Goal: Task Accomplishment & Management: Manage account settings

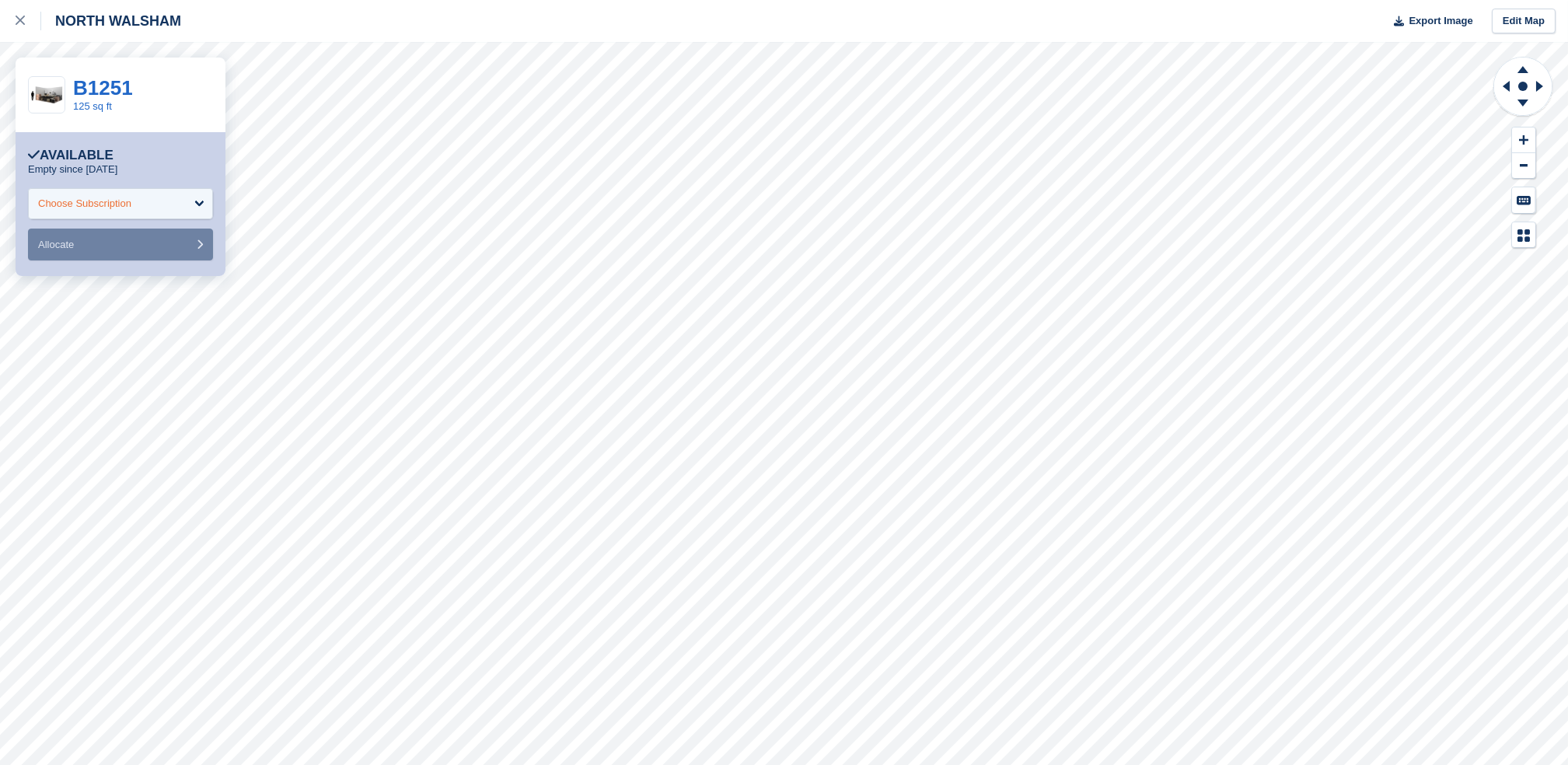
click at [194, 207] on div "Choose Subscription" at bounding box center [120, 204] width 185 height 31
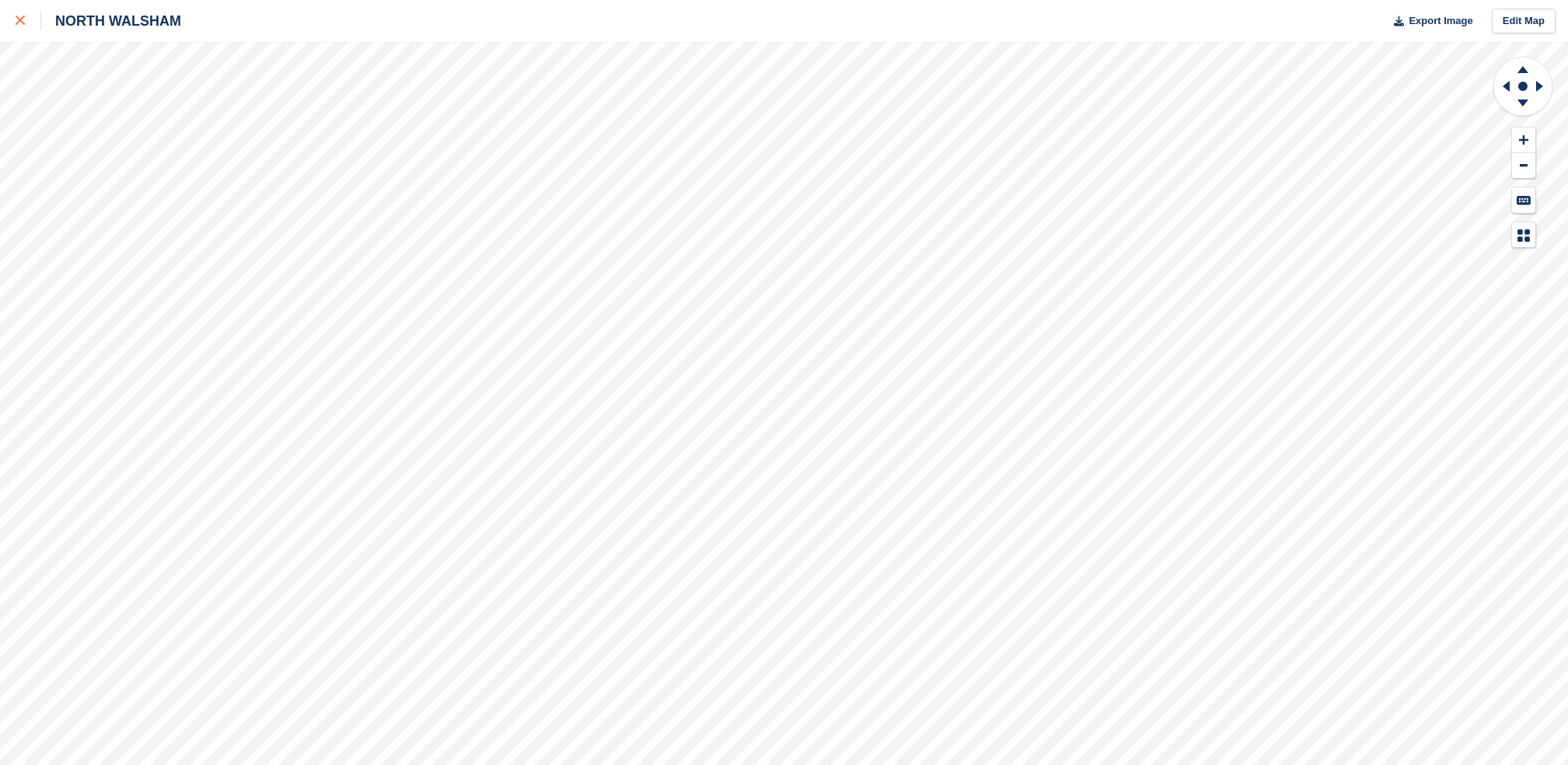
click at [19, 28] on div at bounding box center [28, 21] width 26 height 19
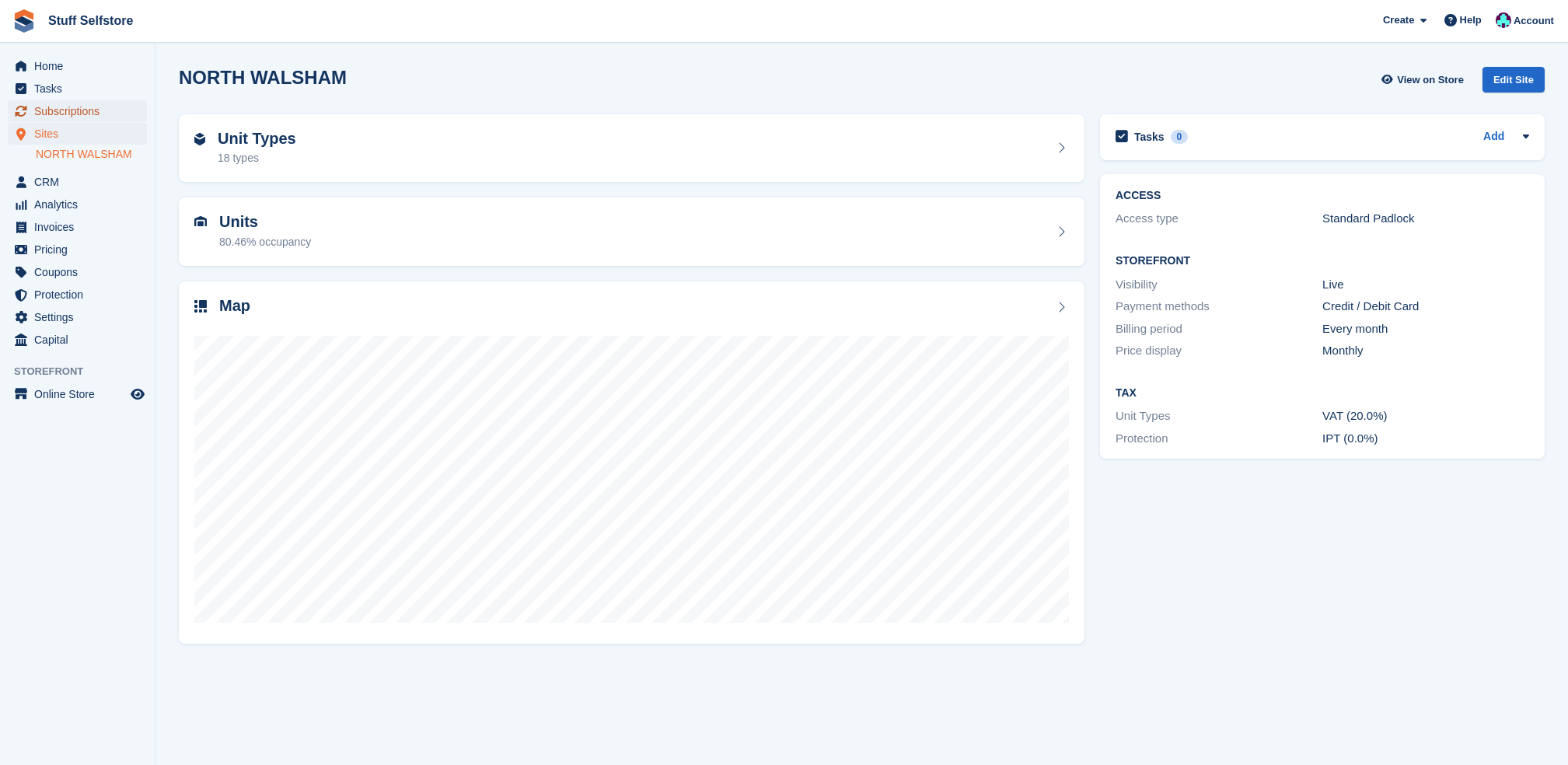
click at [118, 115] on span "Subscriptions" at bounding box center [80, 111] width 94 height 22
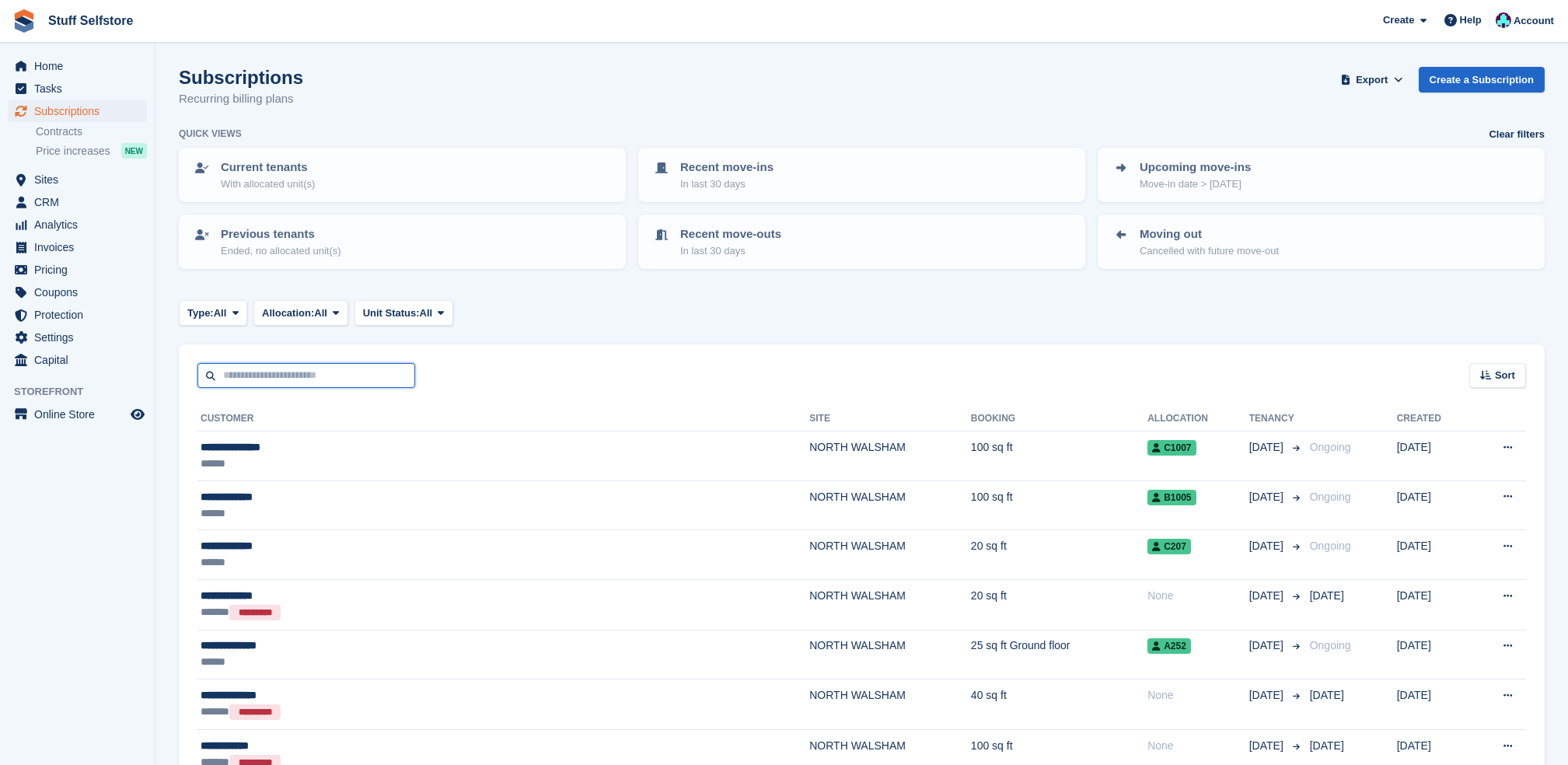
click at [362, 363] on input "text" at bounding box center [306, 375] width 218 height 26
type input "****"
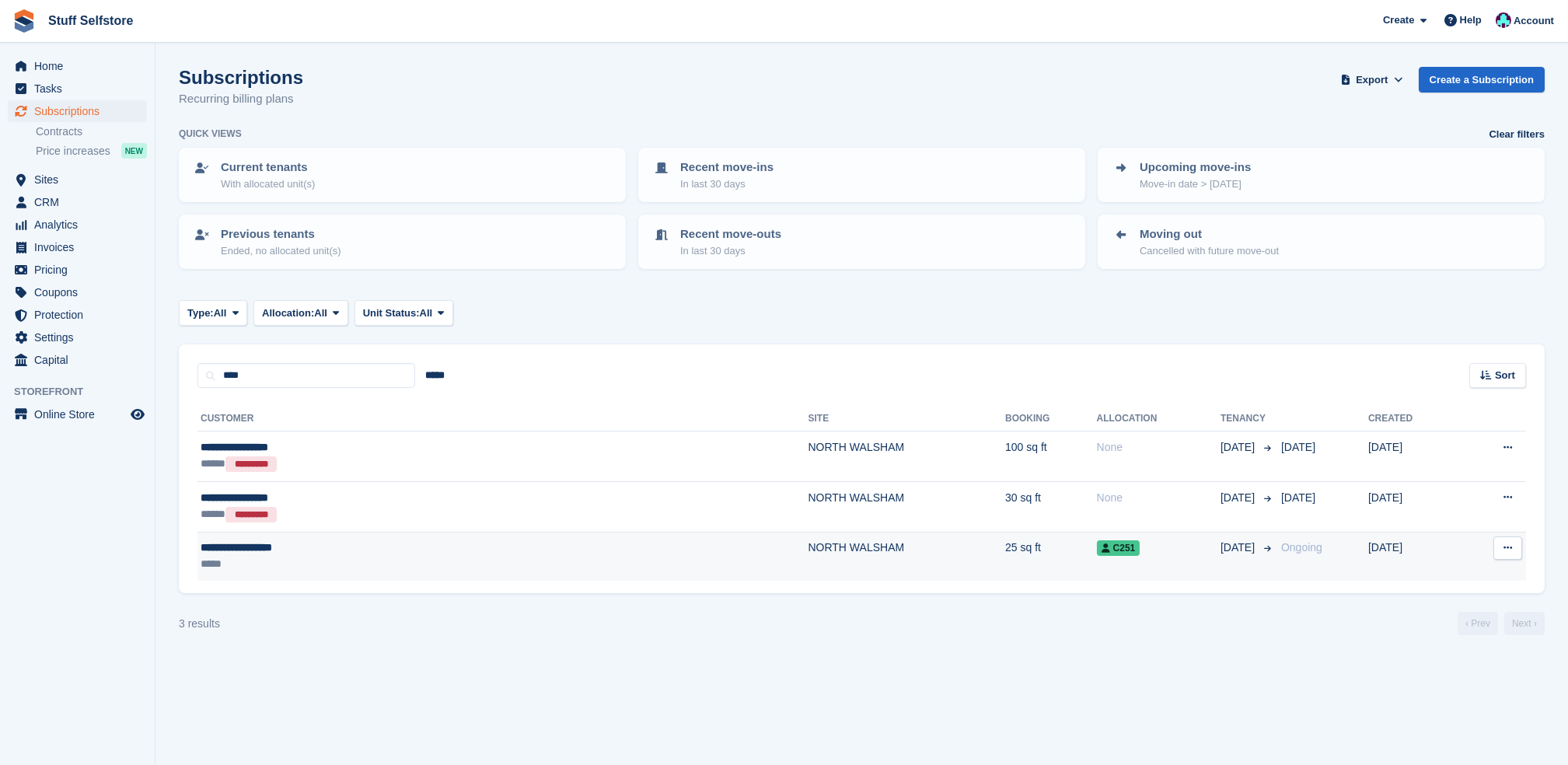
click at [425, 547] on div "**********" at bounding box center [347, 548] width 294 height 17
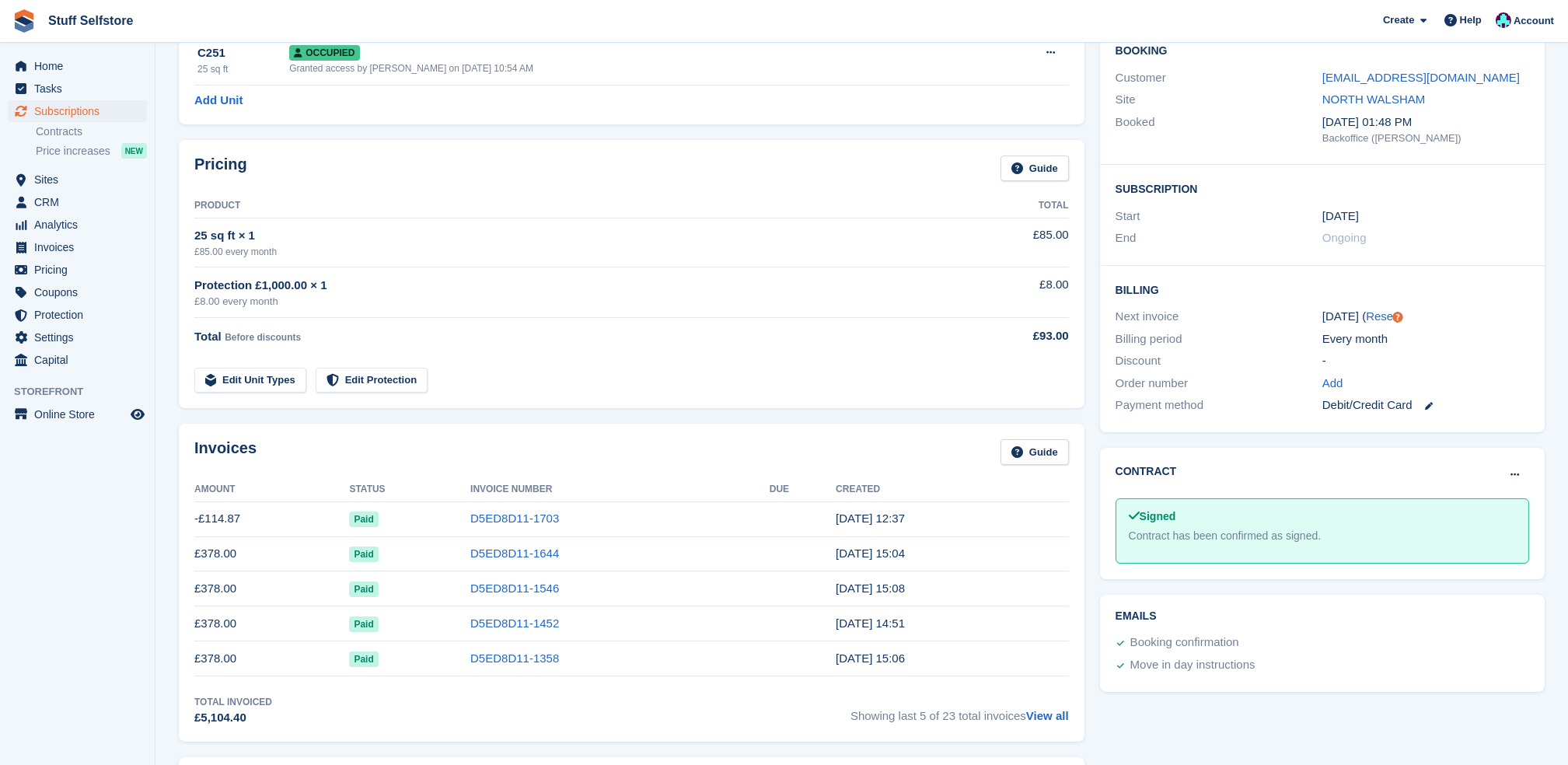
scroll to position [104, 0]
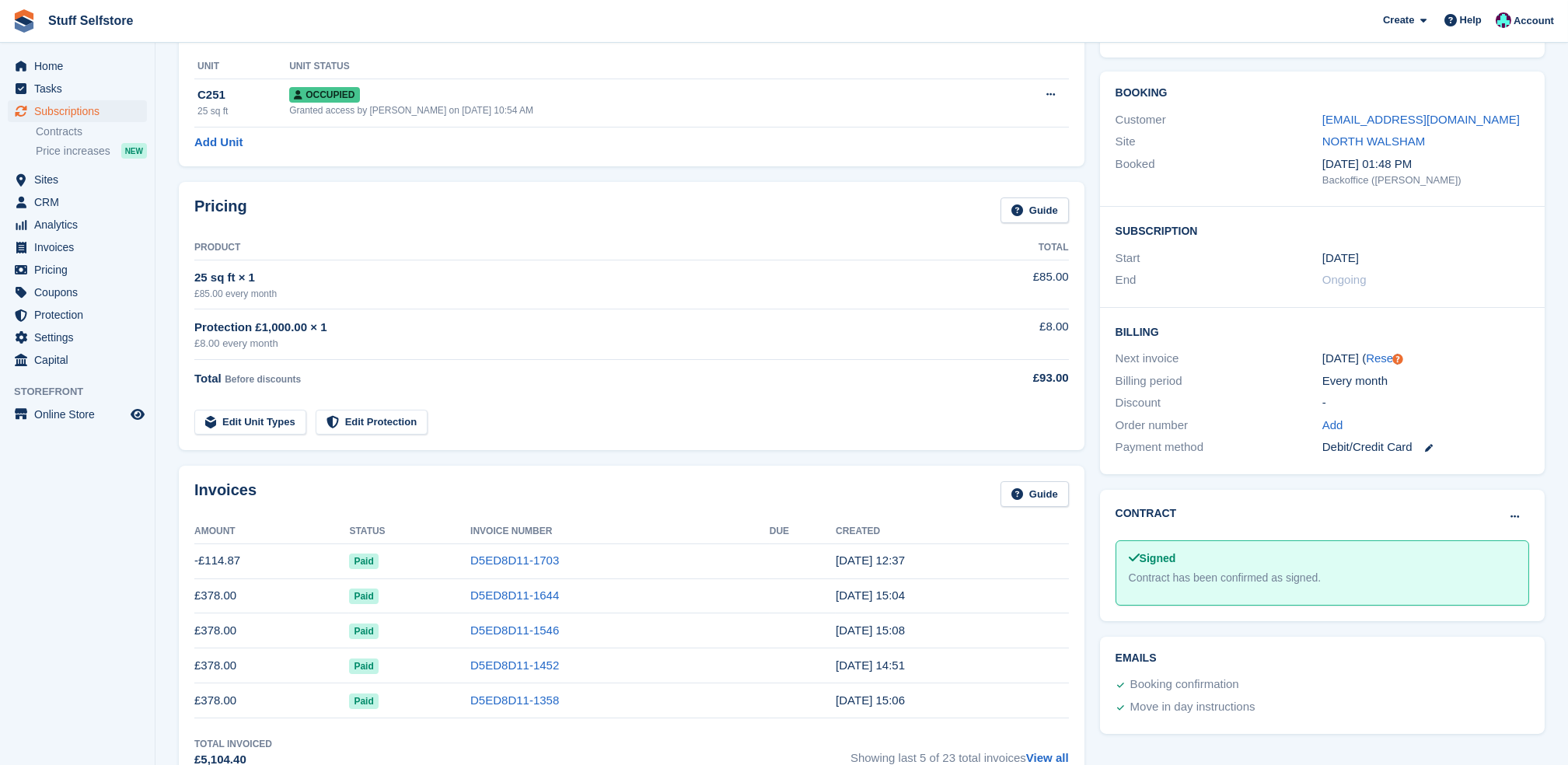
click at [238, 561] on td "-£114.87" at bounding box center [271, 560] width 155 height 35
drag, startPoint x: 237, startPoint y: 568, endPoint x: 194, endPoint y: 560, distance: 43.7
click at [194, 560] on td "-£114.87" at bounding box center [271, 560] width 155 height 35
drag, startPoint x: 194, startPoint y: 560, endPoint x: 286, endPoint y: 517, distance: 101.6
click at [286, 517] on div "Invoices Guide Amount Status Invoice Number Due Created -£114.87 Paid D5ED8D11-…" at bounding box center [632, 625] width 905 height 318
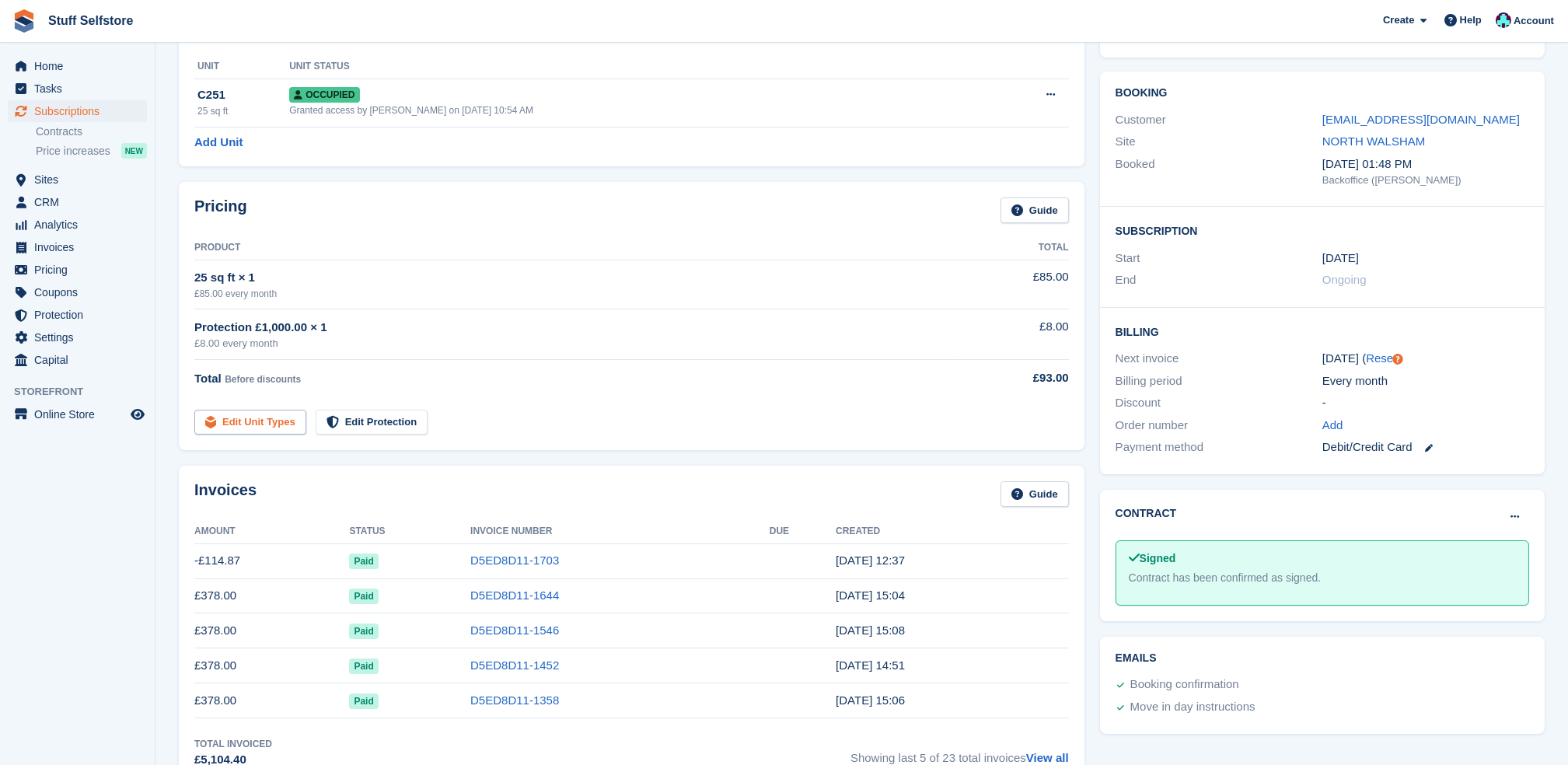
click at [221, 420] on link "Edit Unit Types" at bounding box center [250, 422] width 112 height 26
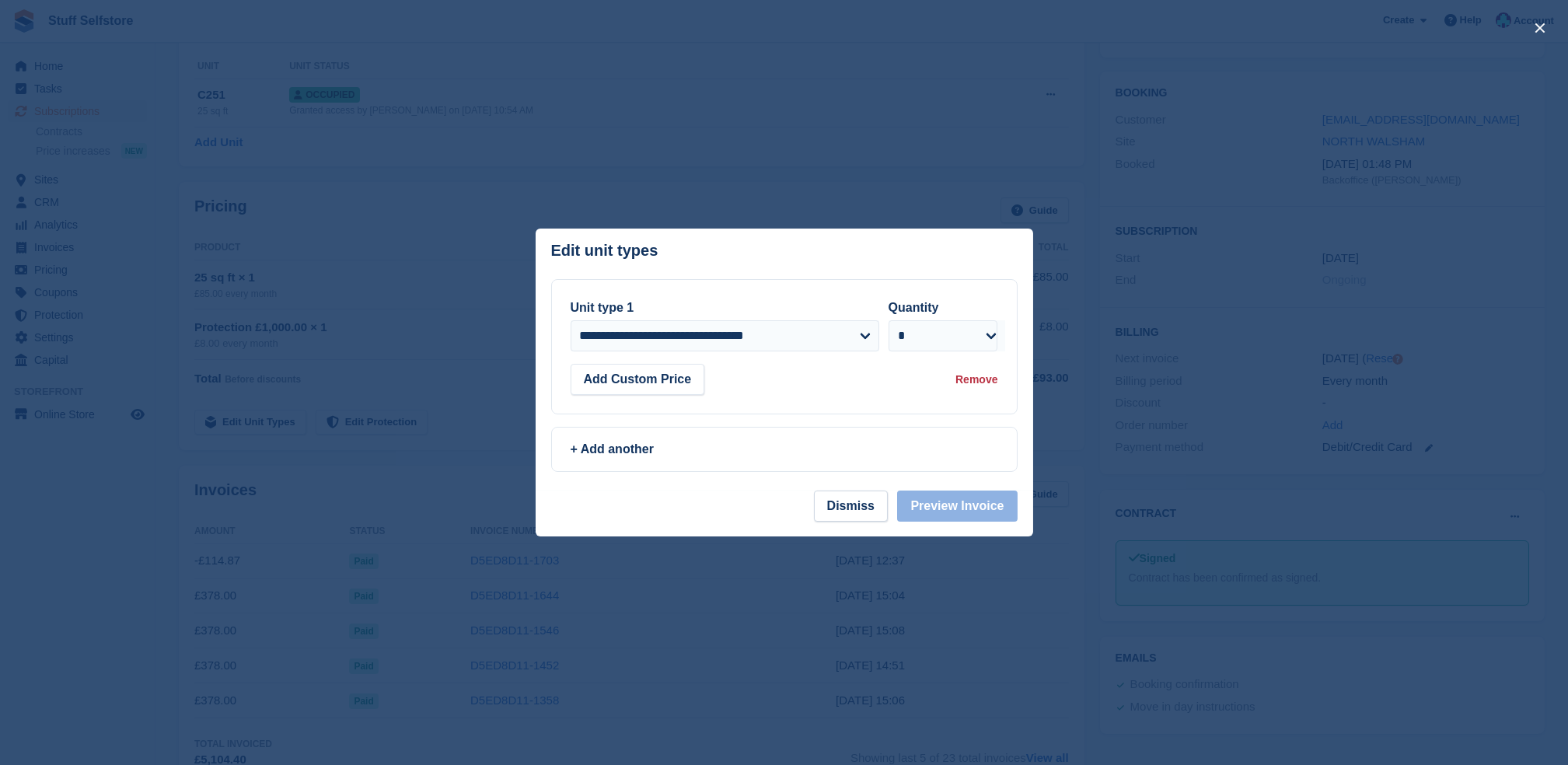
click at [916, 94] on div at bounding box center [784, 382] width 1568 height 765
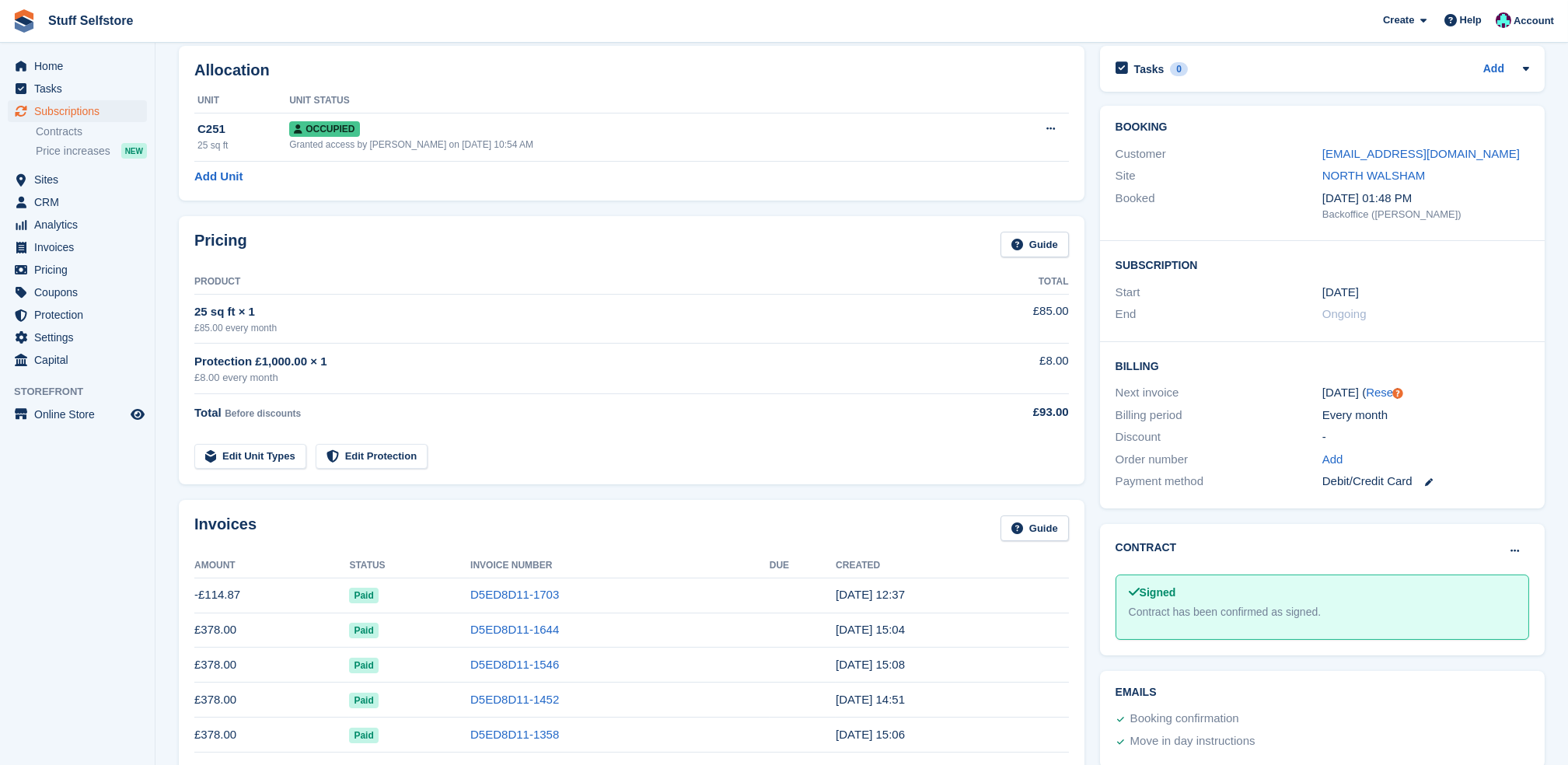
scroll to position [0, 0]
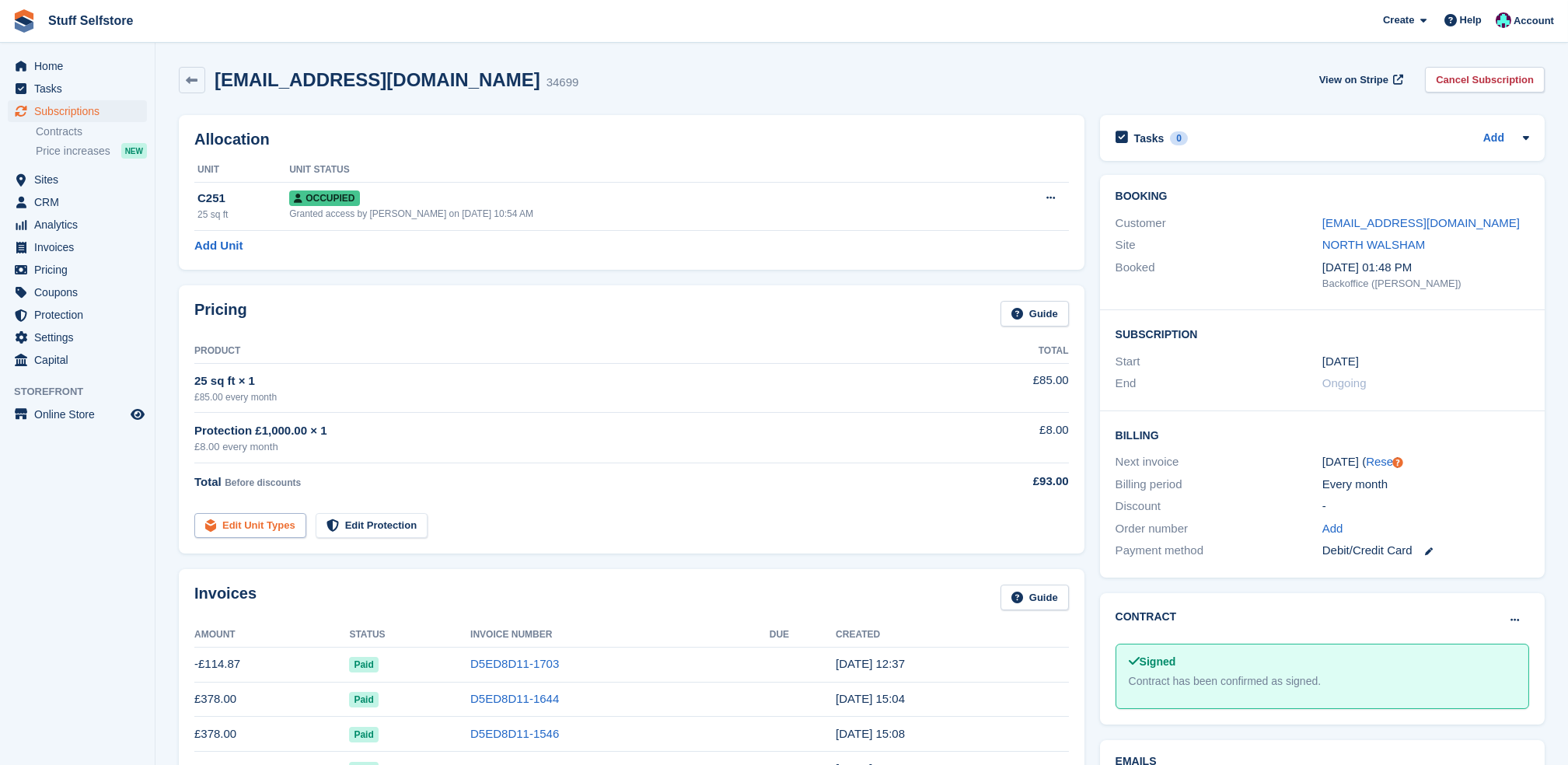
click at [218, 525] on link "Edit Unit Types" at bounding box center [250, 525] width 112 height 26
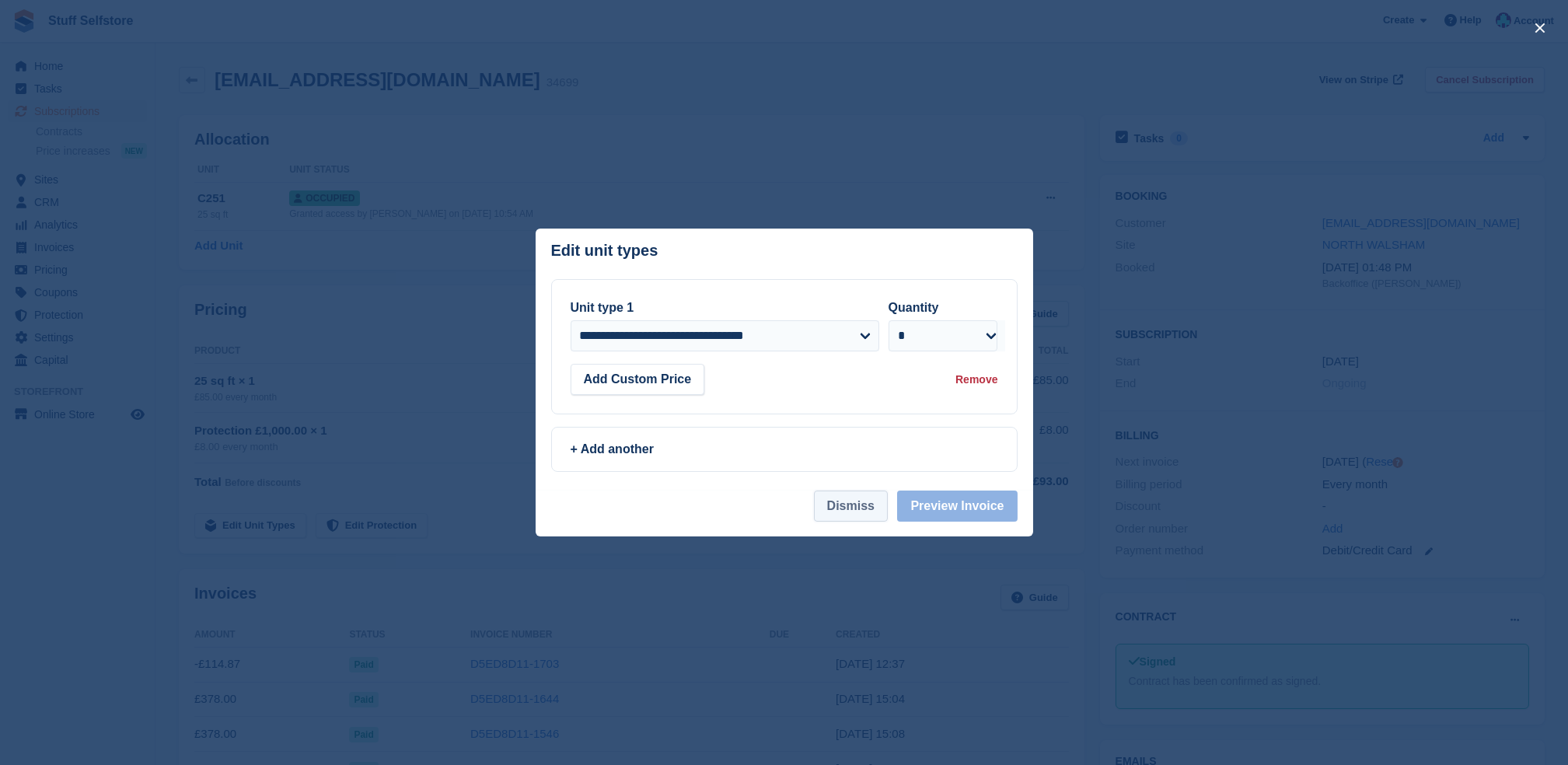
click at [837, 519] on button "Dismiss" at bounding box center [851, 506] width 74 height 31
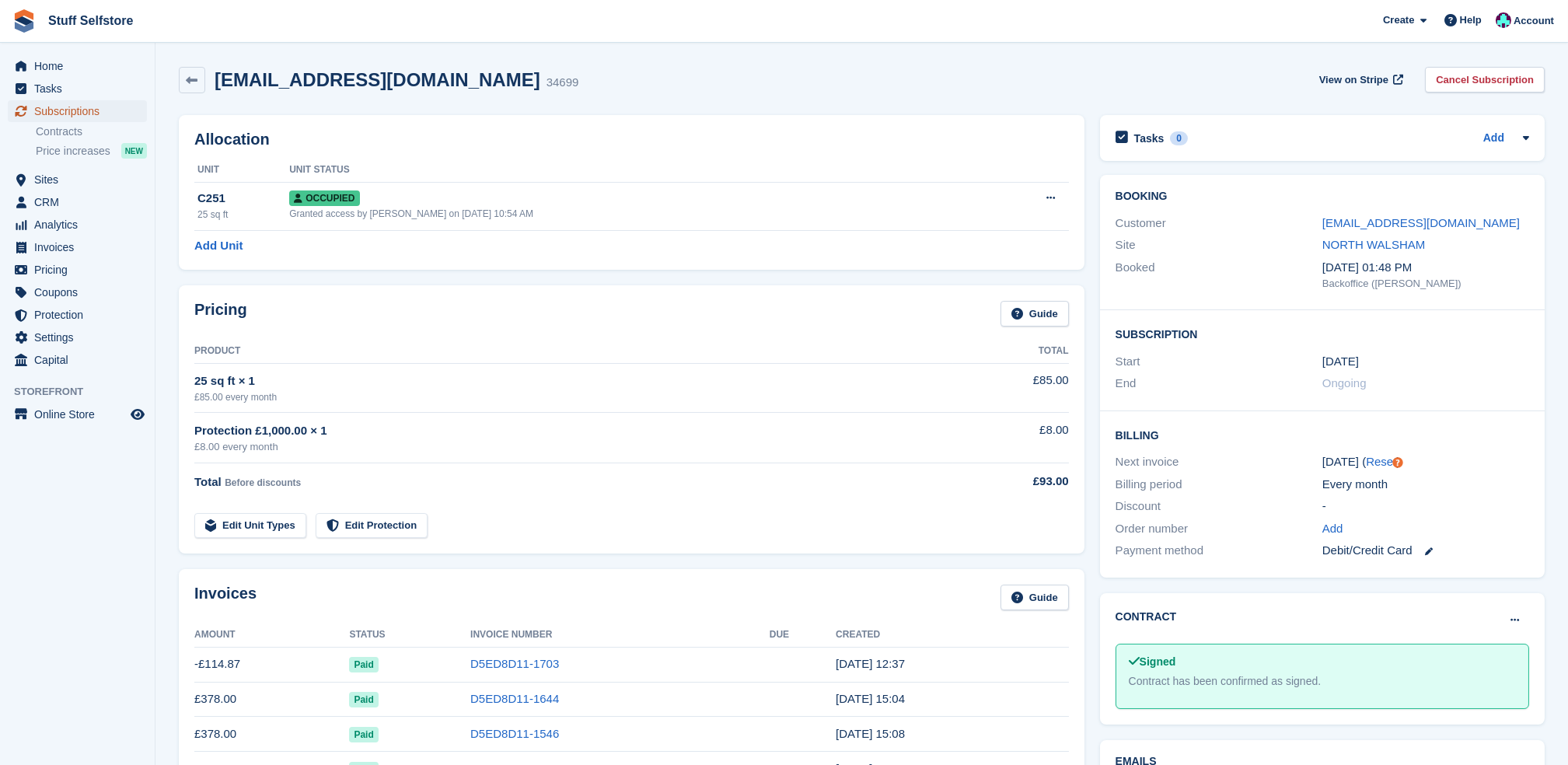
click at [106, 117] on span "Subscriptions" at bounding box center [80, 111] width 94 height 22
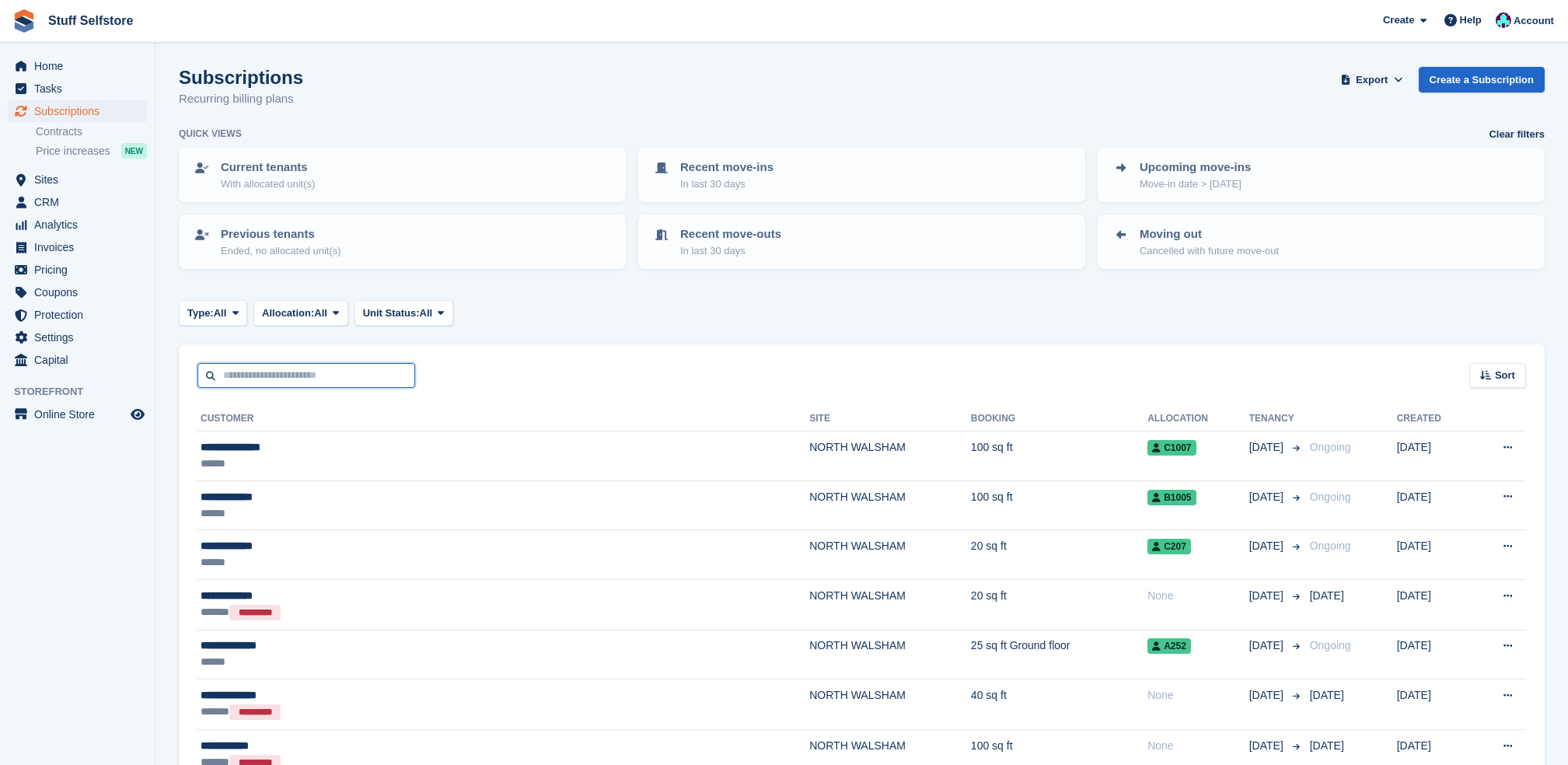
click at [334, 373] on input "text" at bounding box center [306, 375] width 218 height 26
type input "****"
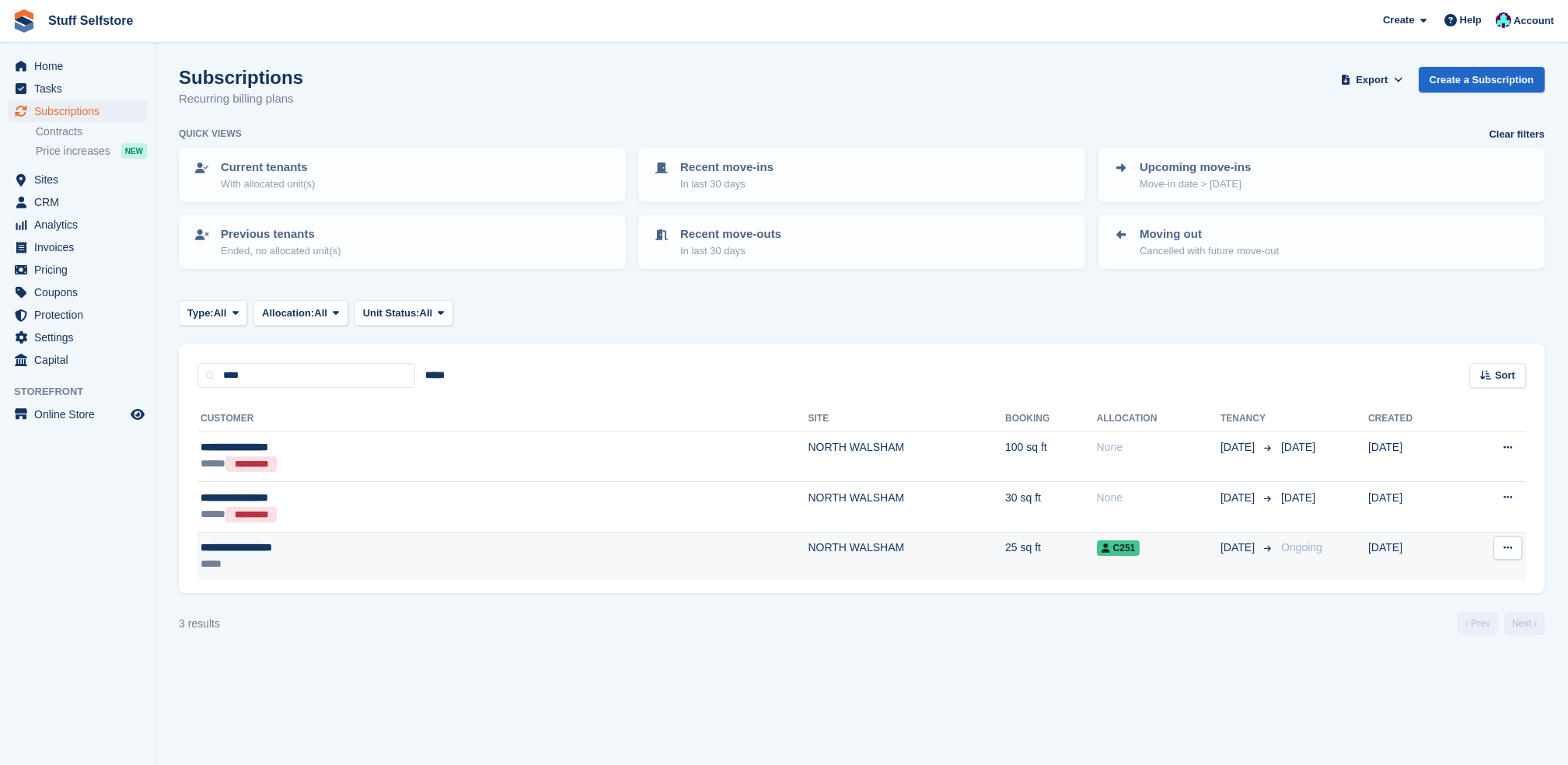
click at [1221, 554] on span "01 Mar" at bounding box center [1239, 548] width 37 height 17
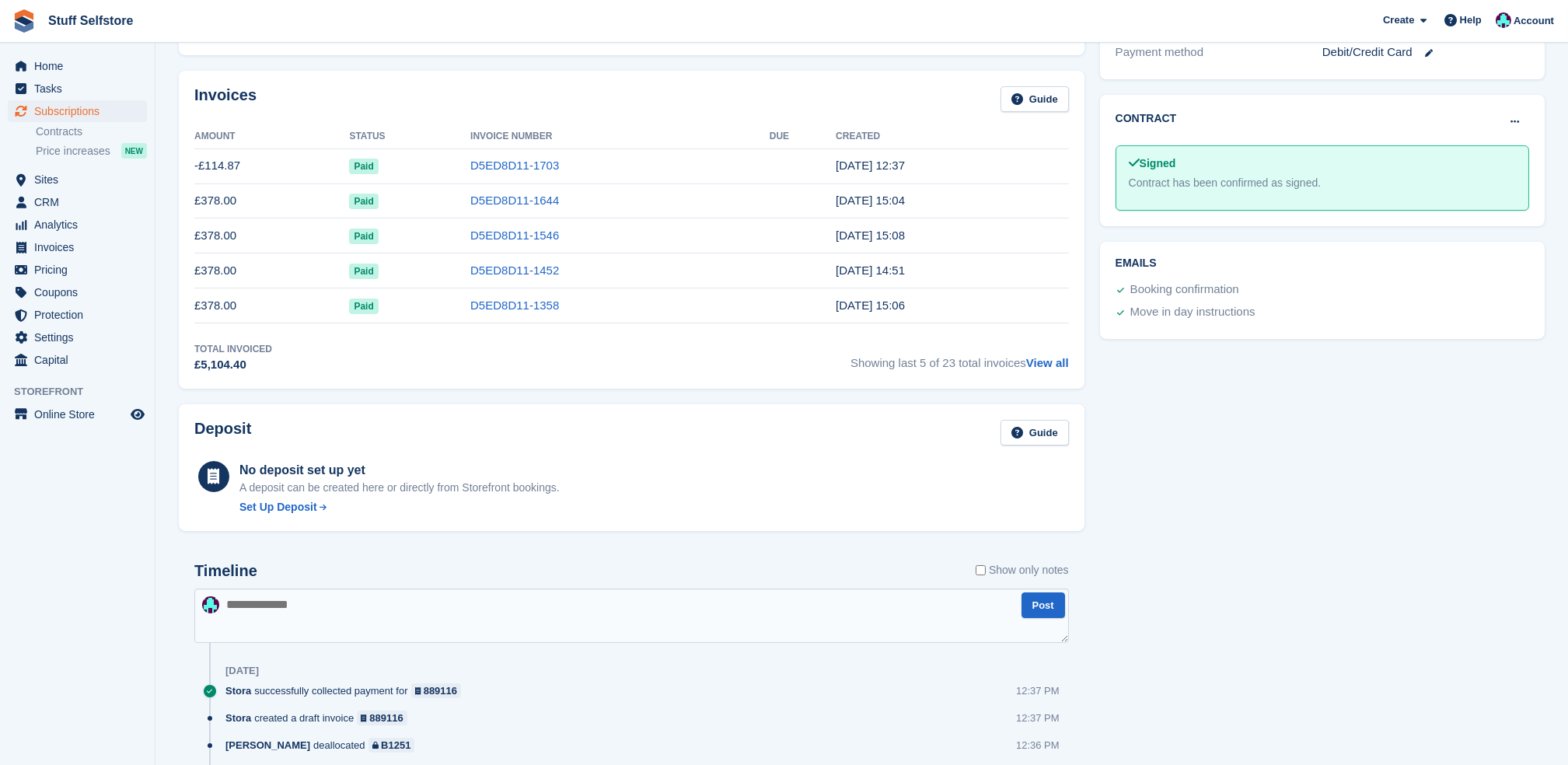
scroll to position [913, 0]
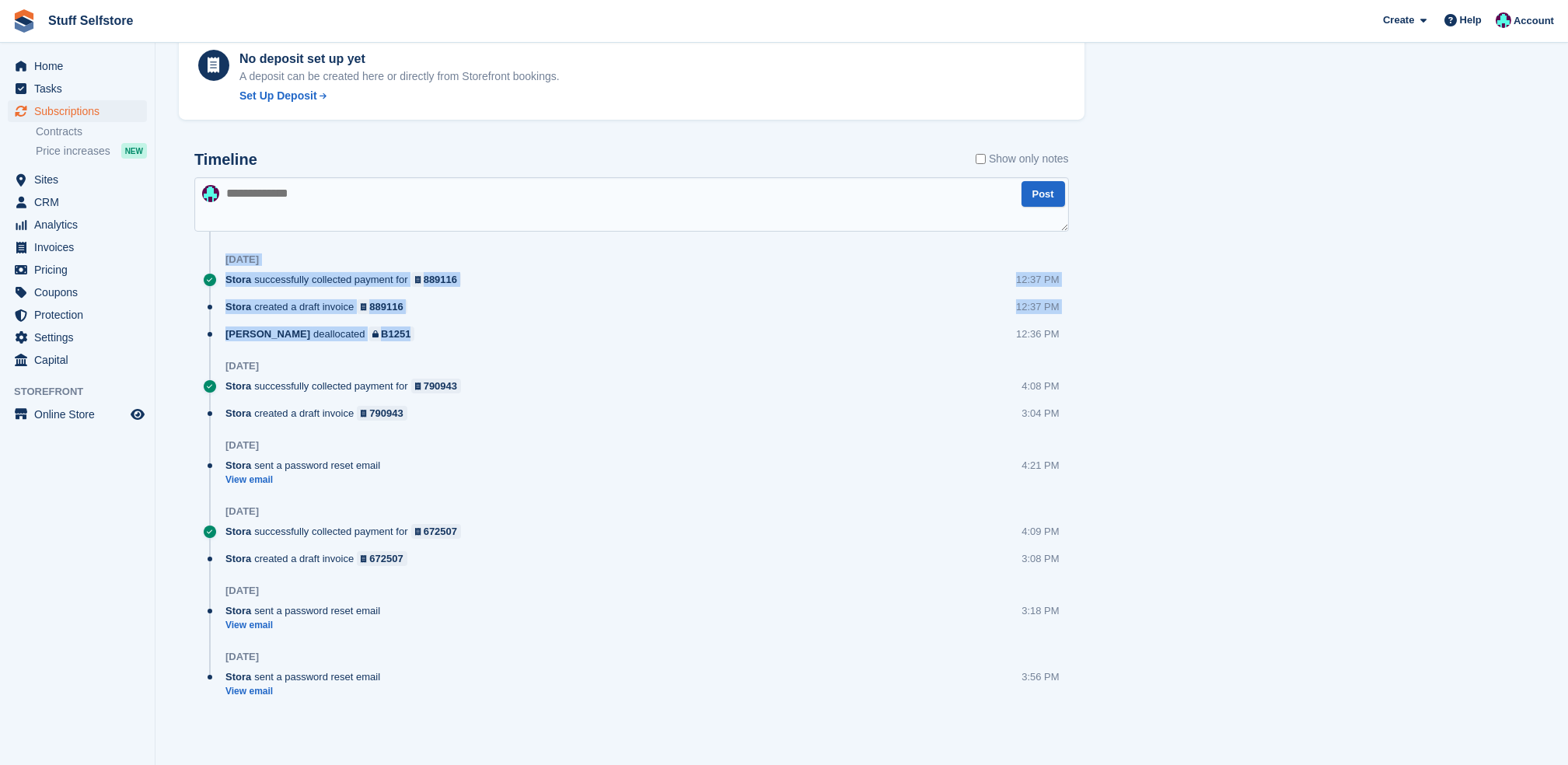
drag, startPoint x: 395, startPoint y: 340, endPoint x: 201, endPoint y: 259, distance: 210.2
click at [201, 259] on div "Timeline Show only notes Post [DATE] Stora successfully collected payment for 8…" at bounding box center [631, 431] width 875 height 560
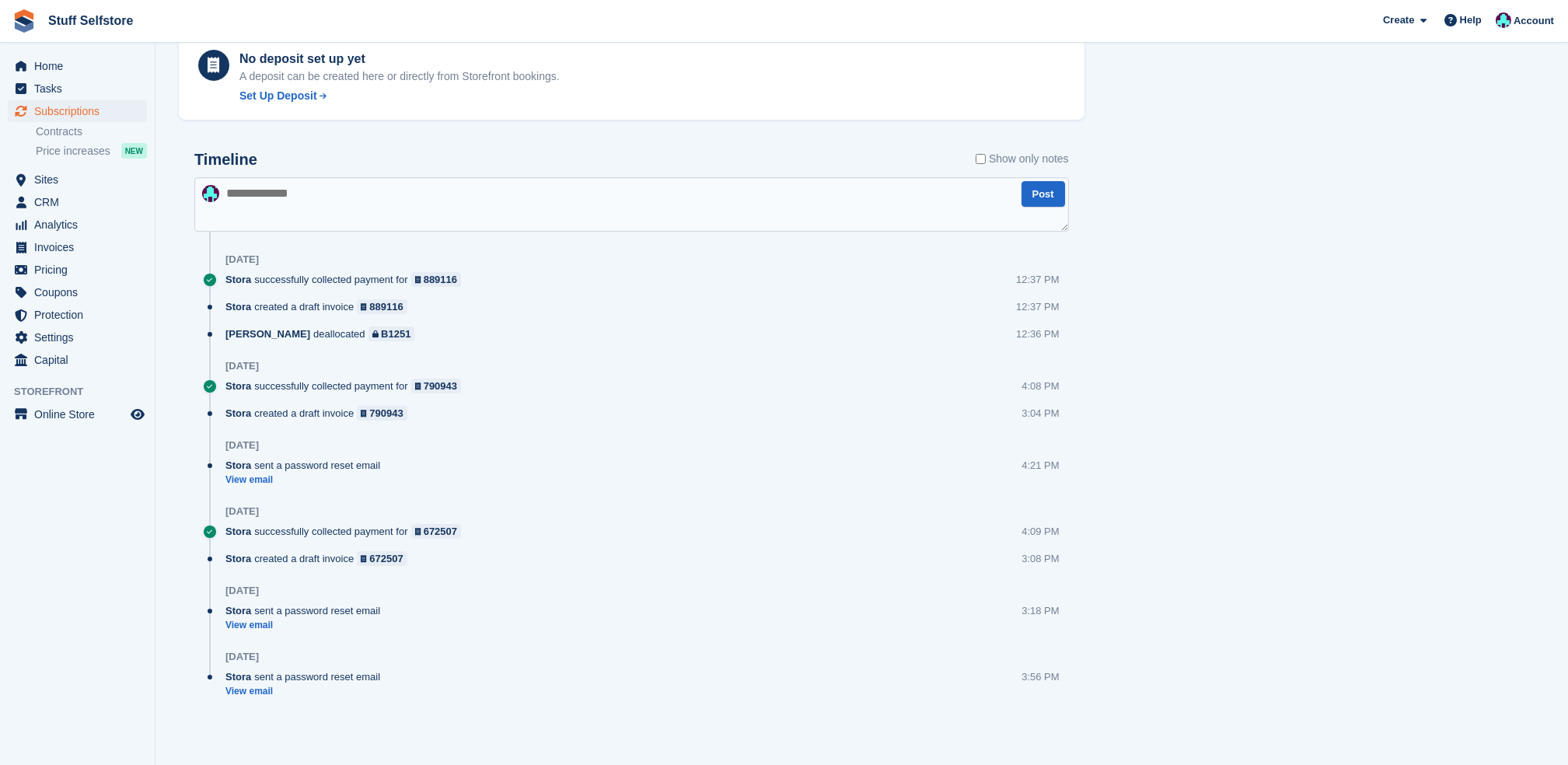
click at [694, 432] on div "Stora created a draft invoice 790943 3:04 PM" at bounding box center [647, 419] width 843 height 27
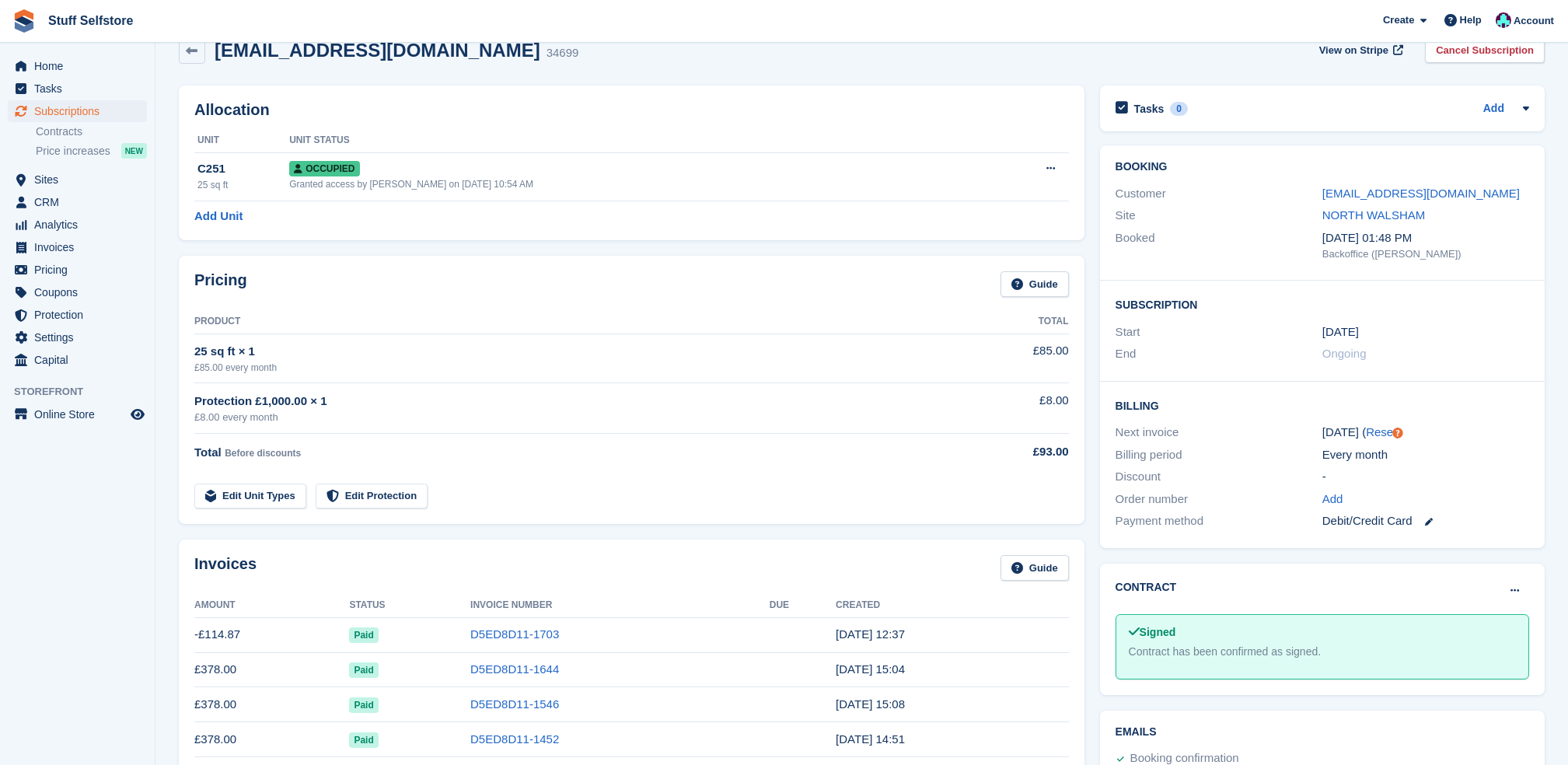
scroll to position [0, 0]
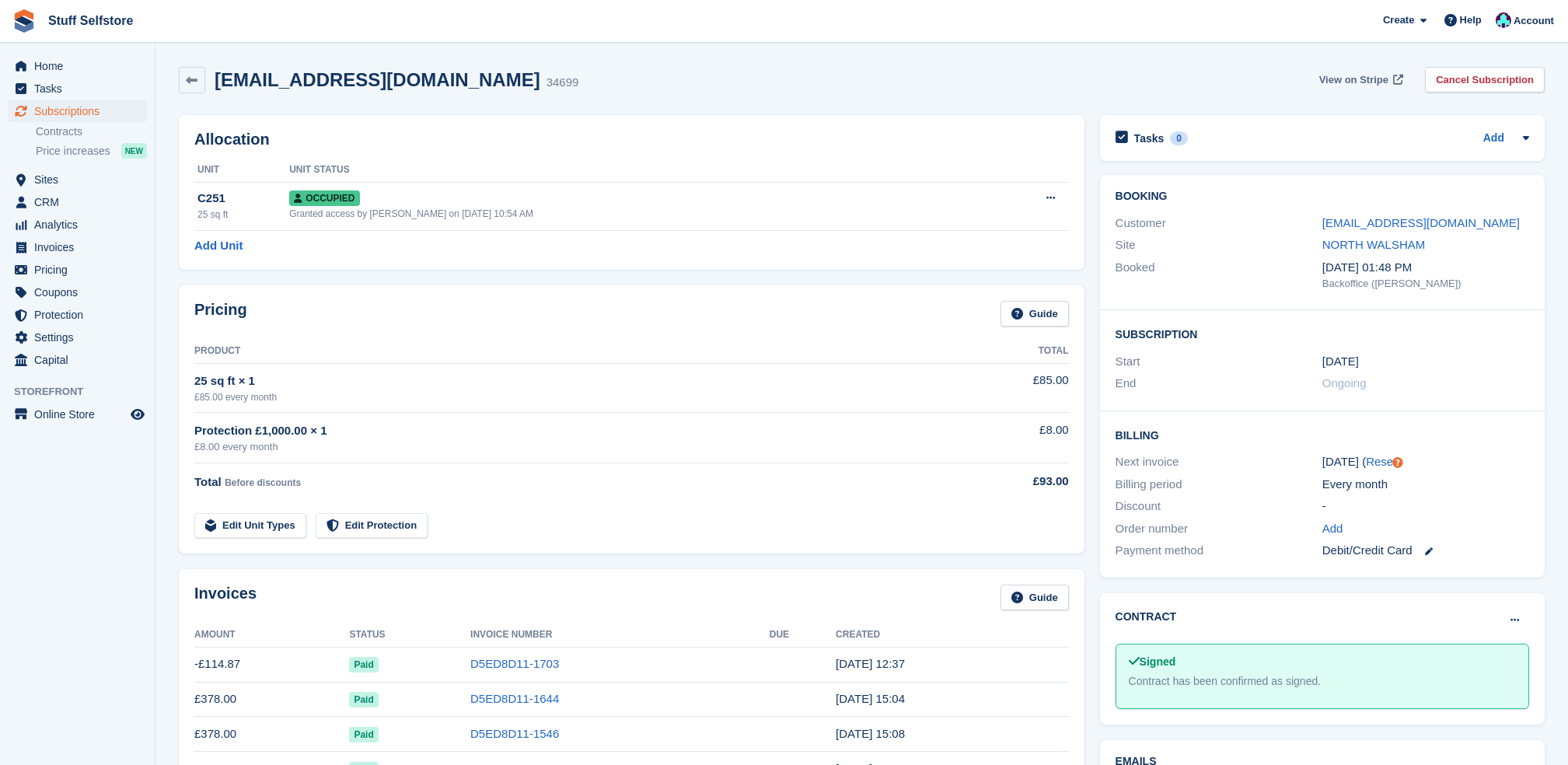
click at [1351, 73] on span "View on Stripe" at bounding box center [1353, 80] width 69 height 16
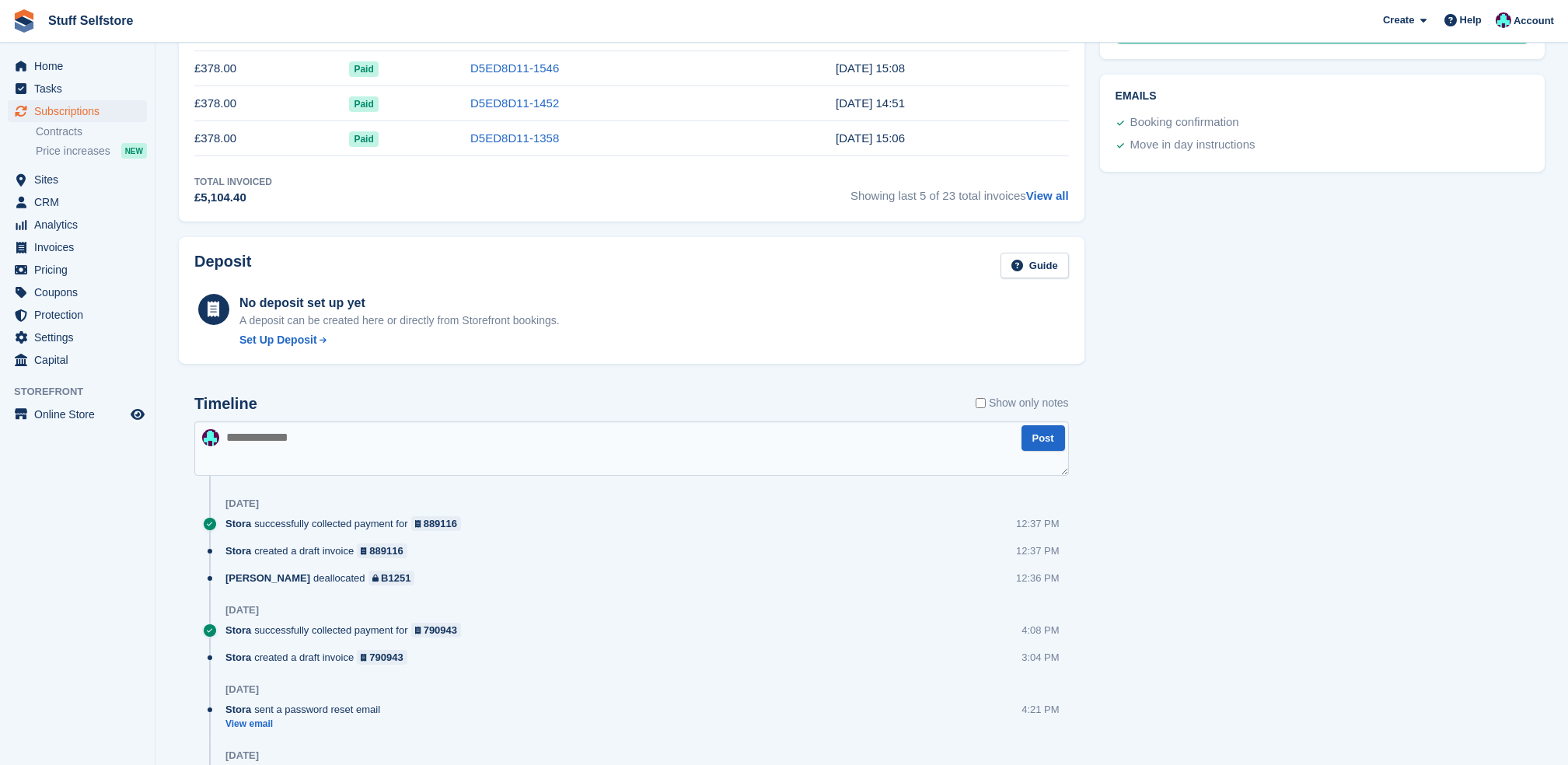
scroll to position [725, 0]
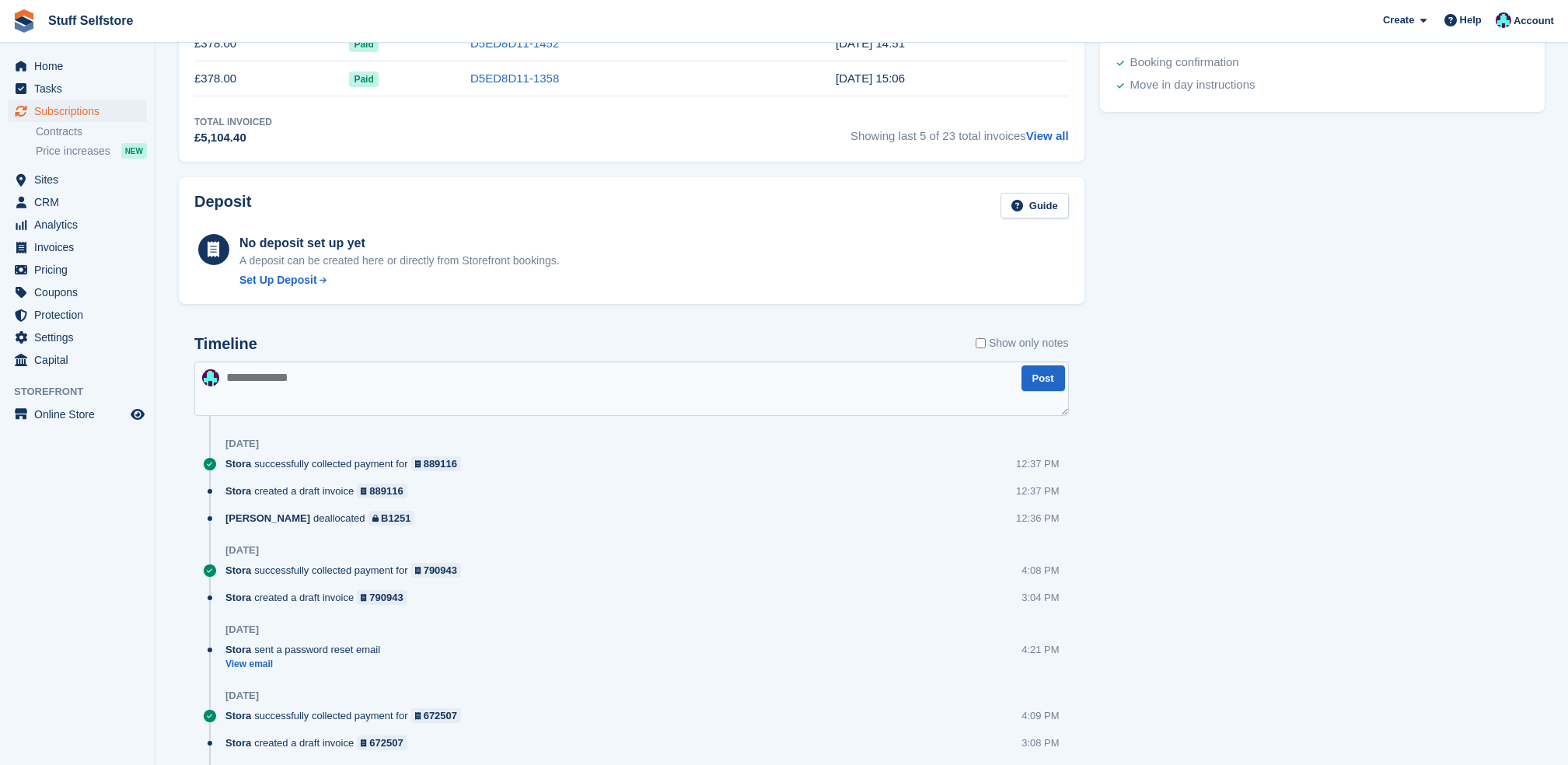
drag, startPoint x: 752, startPoint y: 421, endPoint x: 1476, endPoint y: 274, distance: 738.8
click at [1476, 274] on div "Tasks 0 Add No tasks related to Subscription #34699 Booking Customer [EMAIL_ADD…" at bounding box center [1322, 159] width 460 height 1553
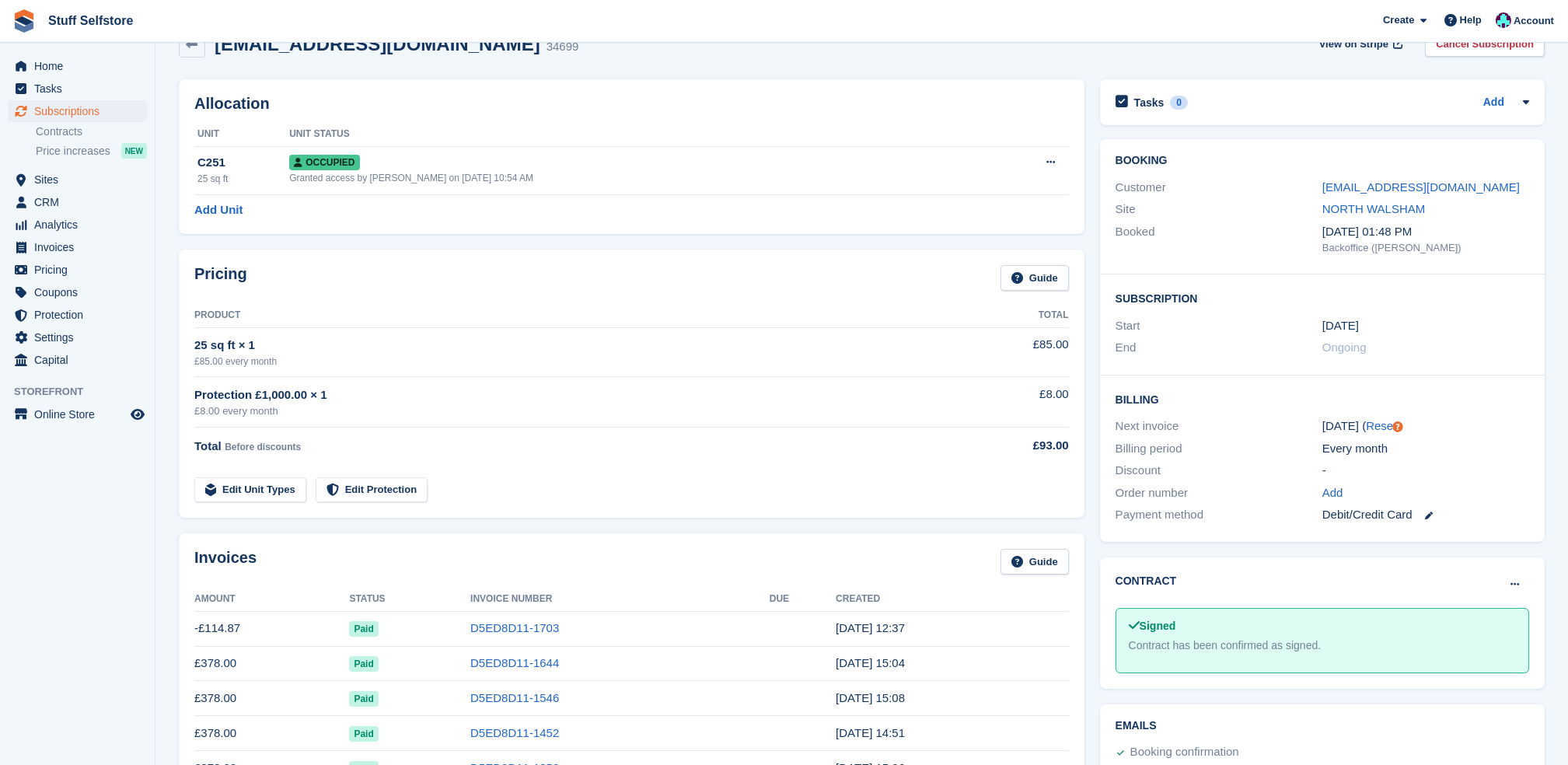
scroll to position [0, 0]
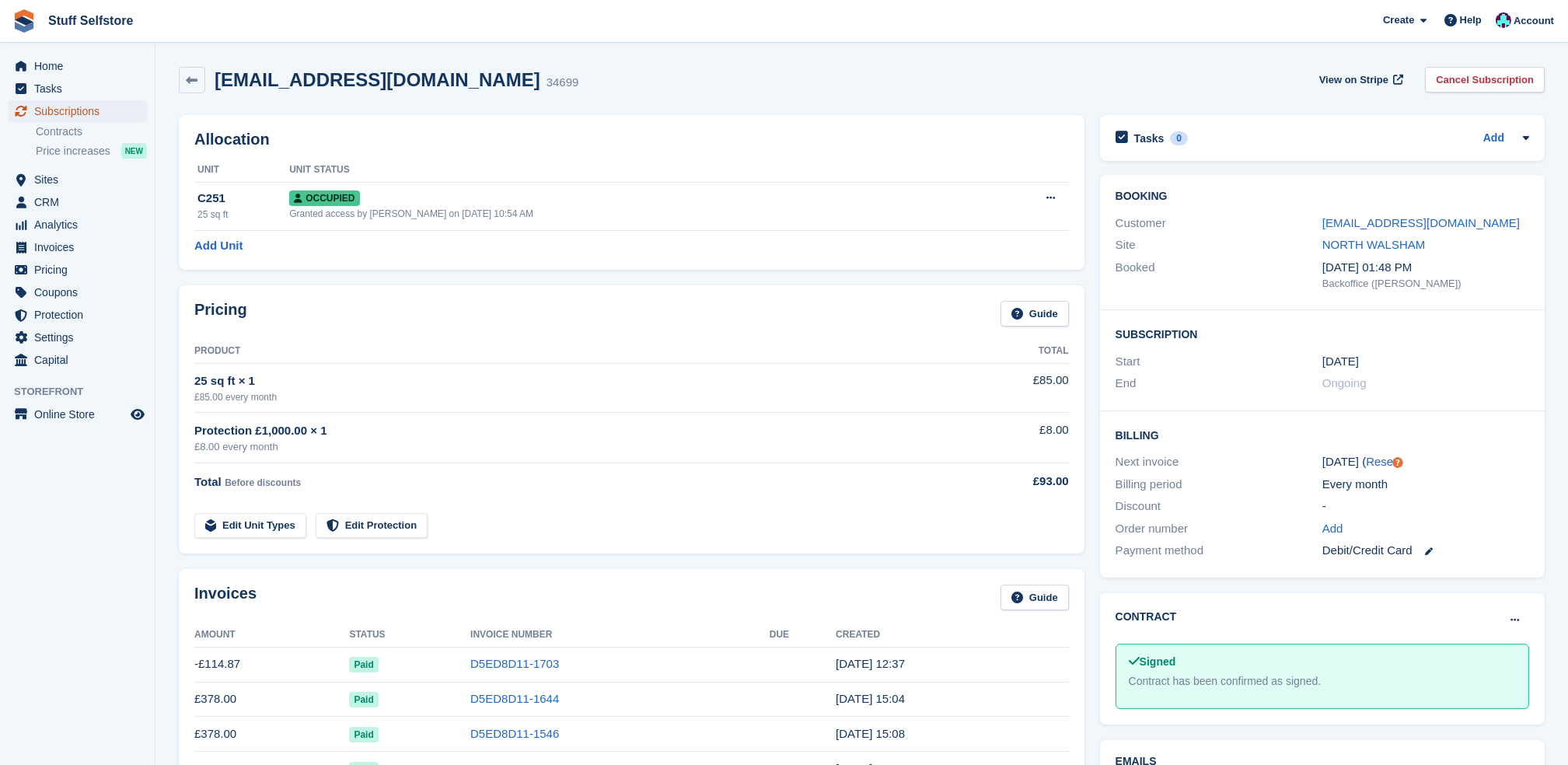
click at [62, 117] on span "Subscriptions" at bounding box center [80, 111] width 94 height 22
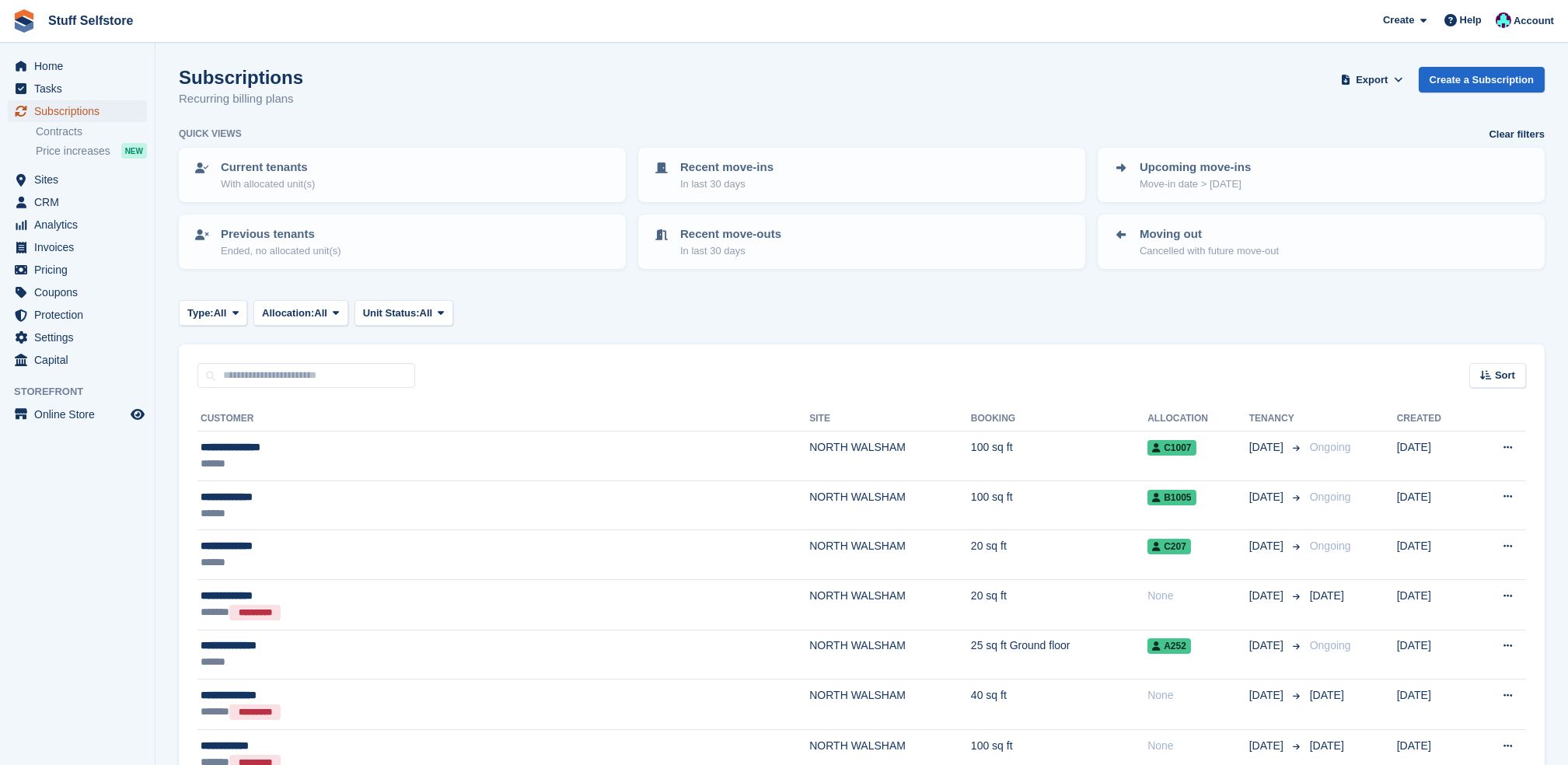
click at [109, 102] on span "Subscriptions" at bounding box center [80, 111] width 94 height 22
click at [94, 184] on span "Sites" at bounding box center [80, 179] width 94 height 22
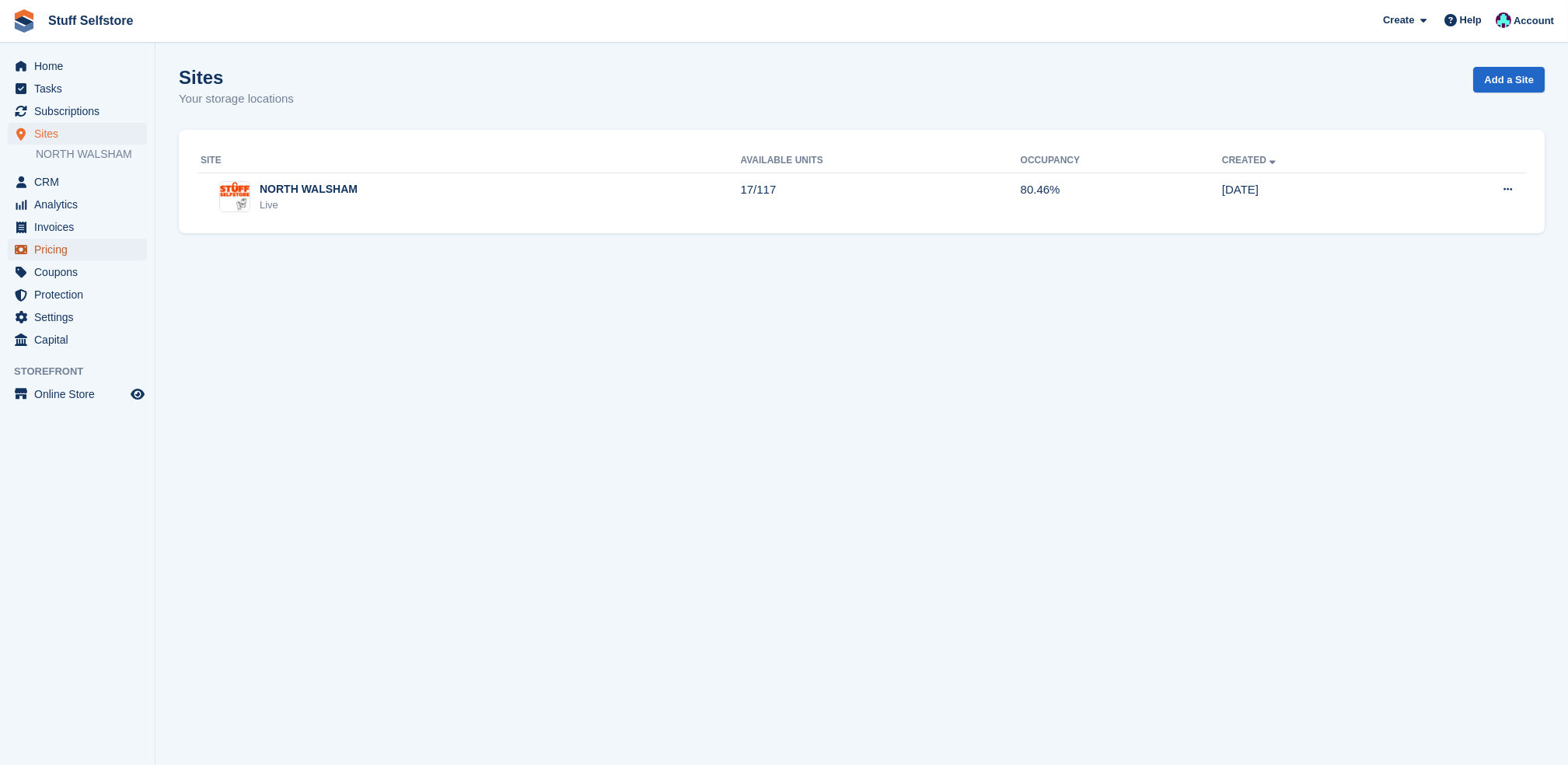
click at [69, 239] on span "Pricing" at bounding box center [80, 249] width 94 height 22
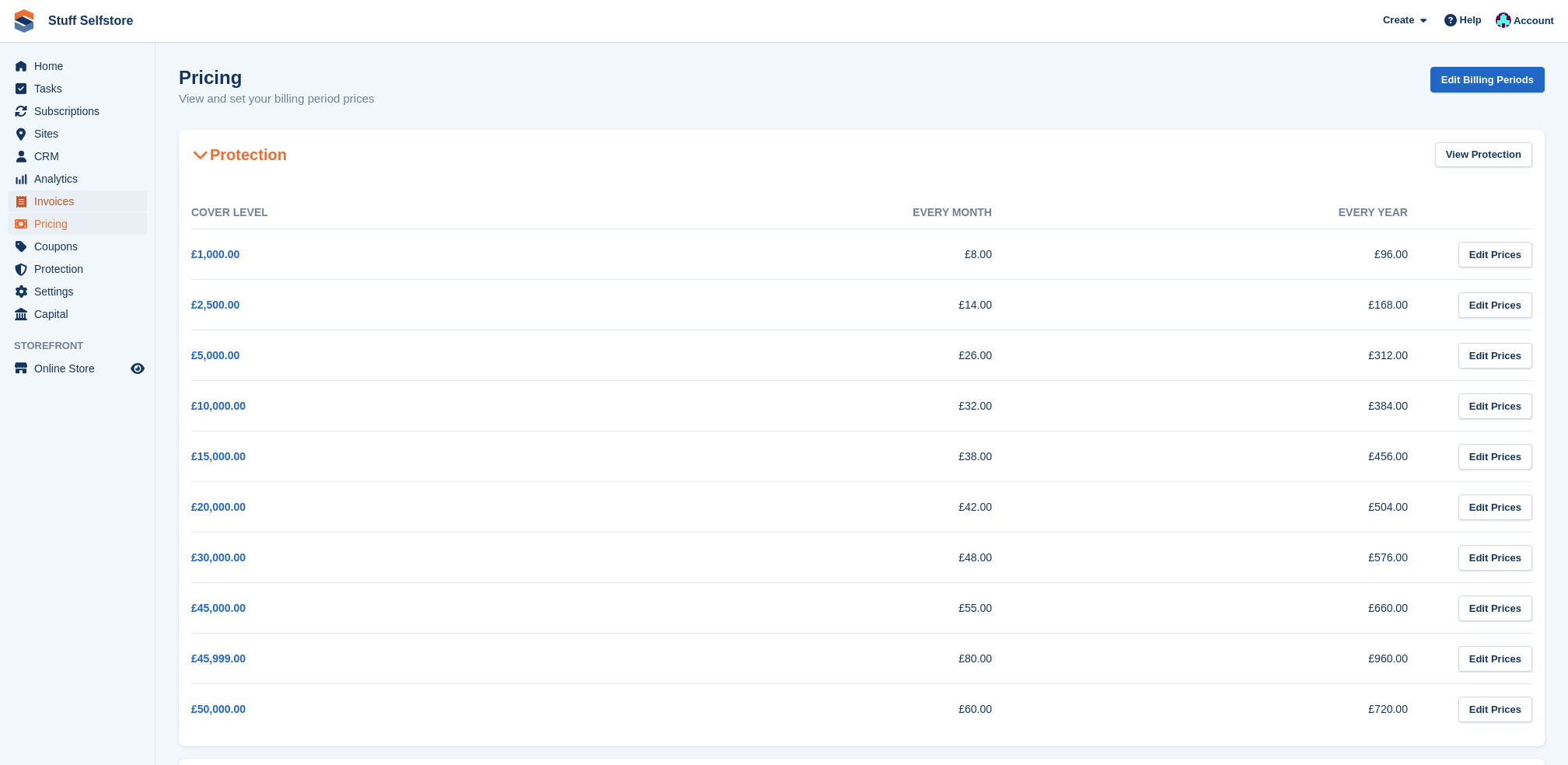
click at [81, 202] on span "Invoices" at bounding box center [80, 201] width 94 height 22
